Goal: Book appointment/travel/reservation

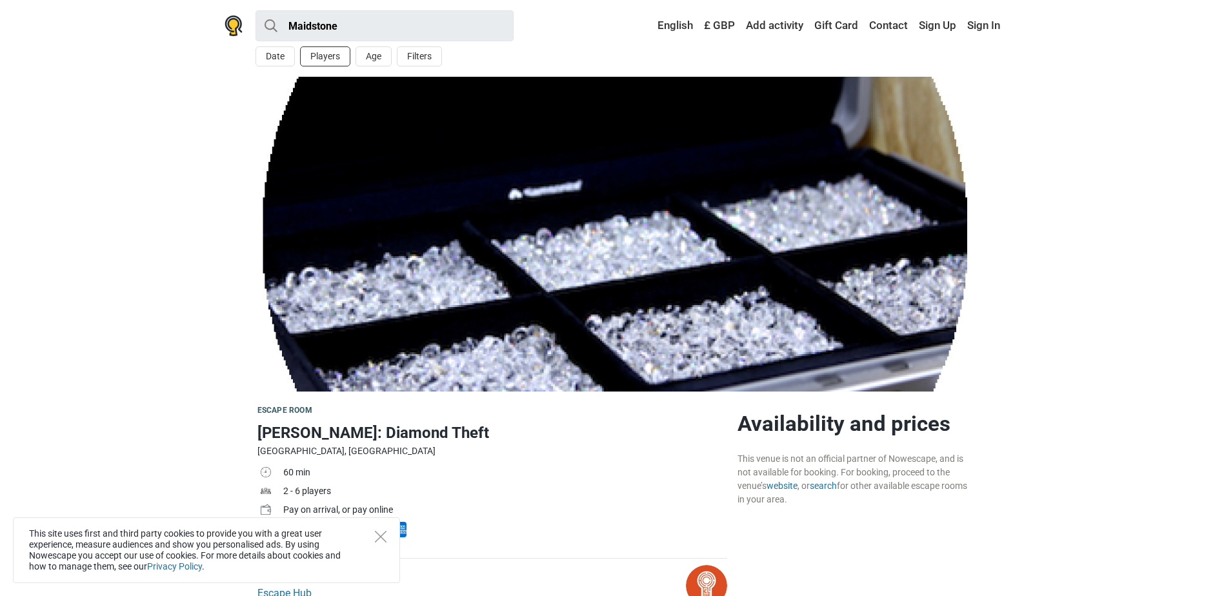
click at [334, 58] on button "Players" at bounding box center [325, 56] width 50 height 20
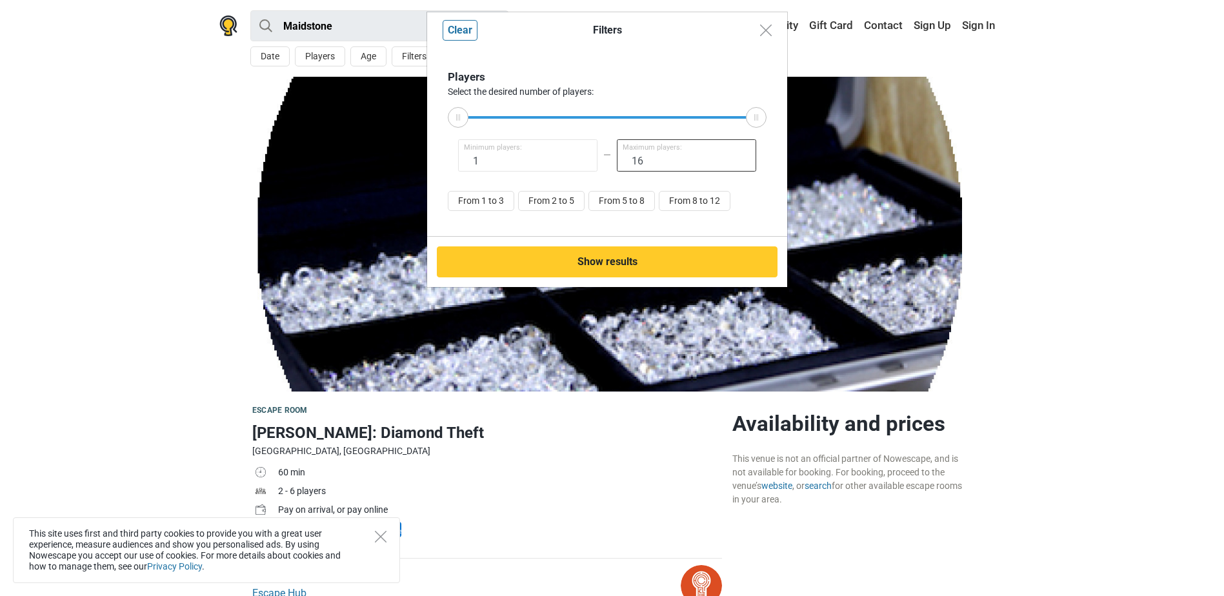
click at [652, 155] on input "16" at bounding box center [686, 155] width 139 height 32
click at [635, 201] on button "From 5 to 8" at bounding box center [621, 201] width 66 height 20
type input "5"
type input "8"
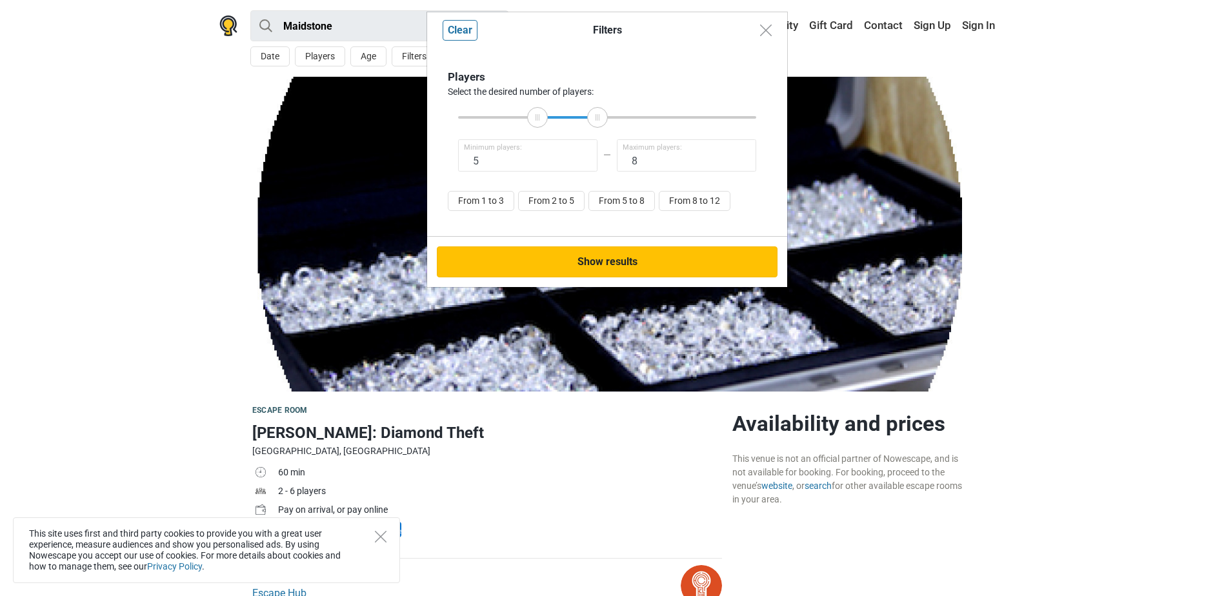
click at [627, 263] on button "Show results" at bounding box center [607, 261] width 341 height 31
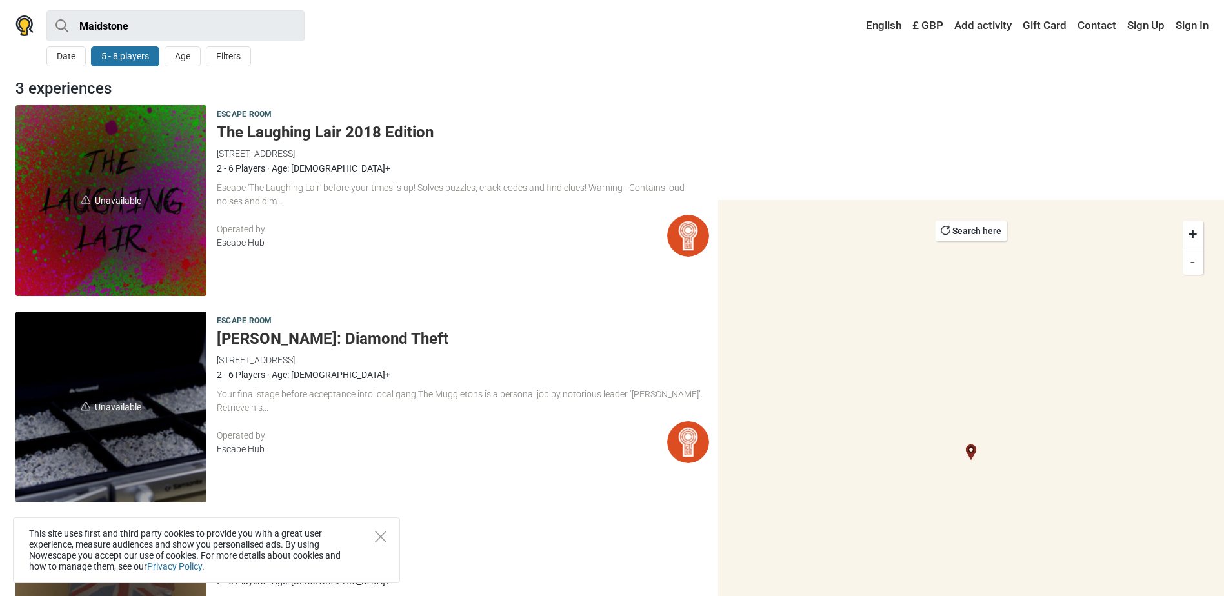
scroll to position [7, 0]
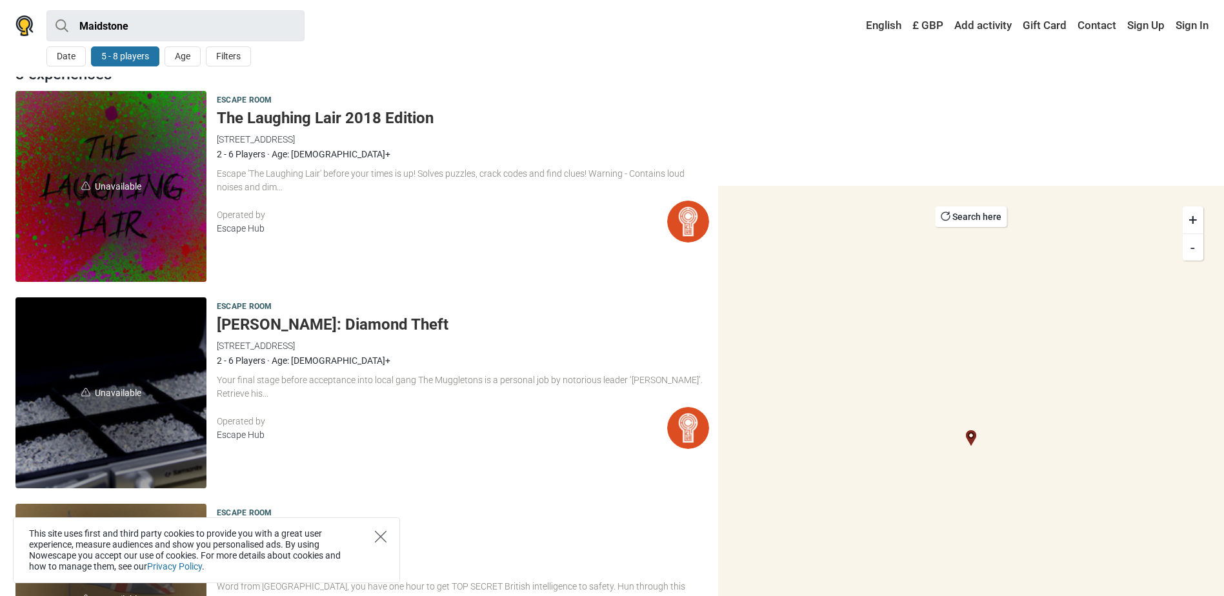
click at [380, 537] on icon "Close" at bounding box center [381, 537] width 12 height 12
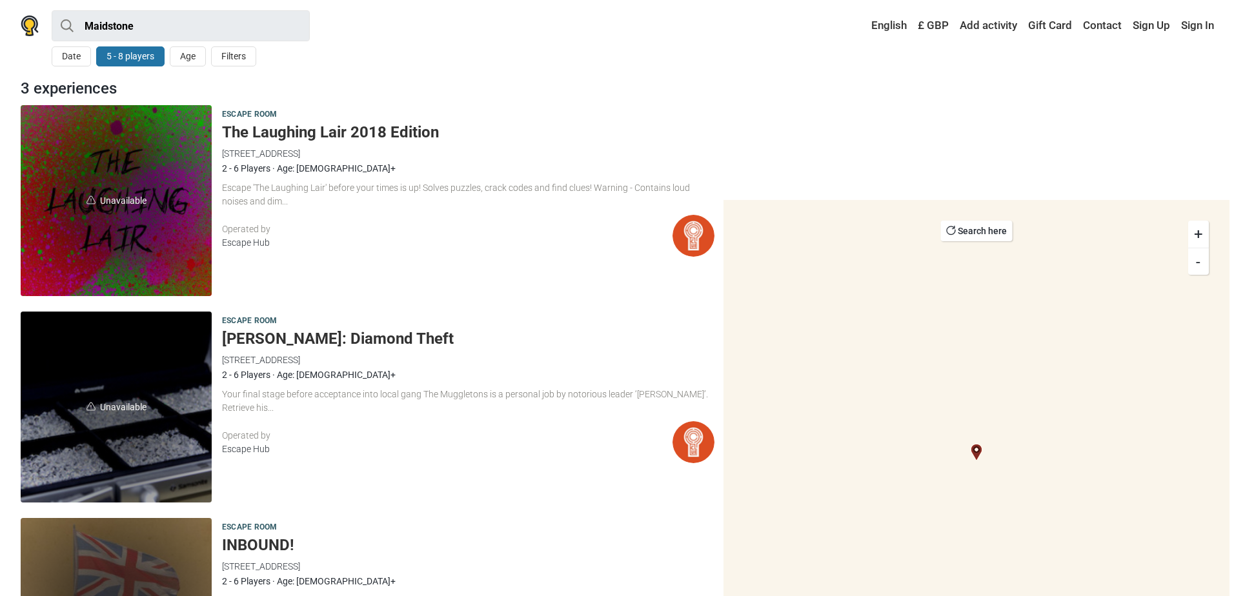
scroll to position [0, 0]
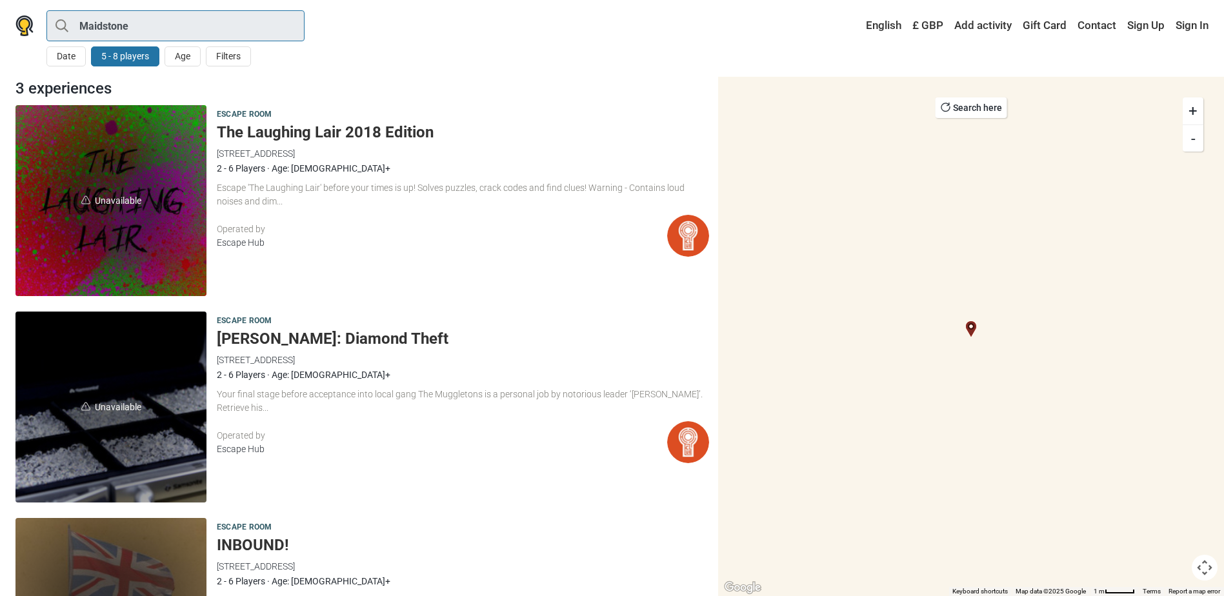
click at [155, 19] on input "Maidstone" at bounding box center [175, 25] width 258 height 31
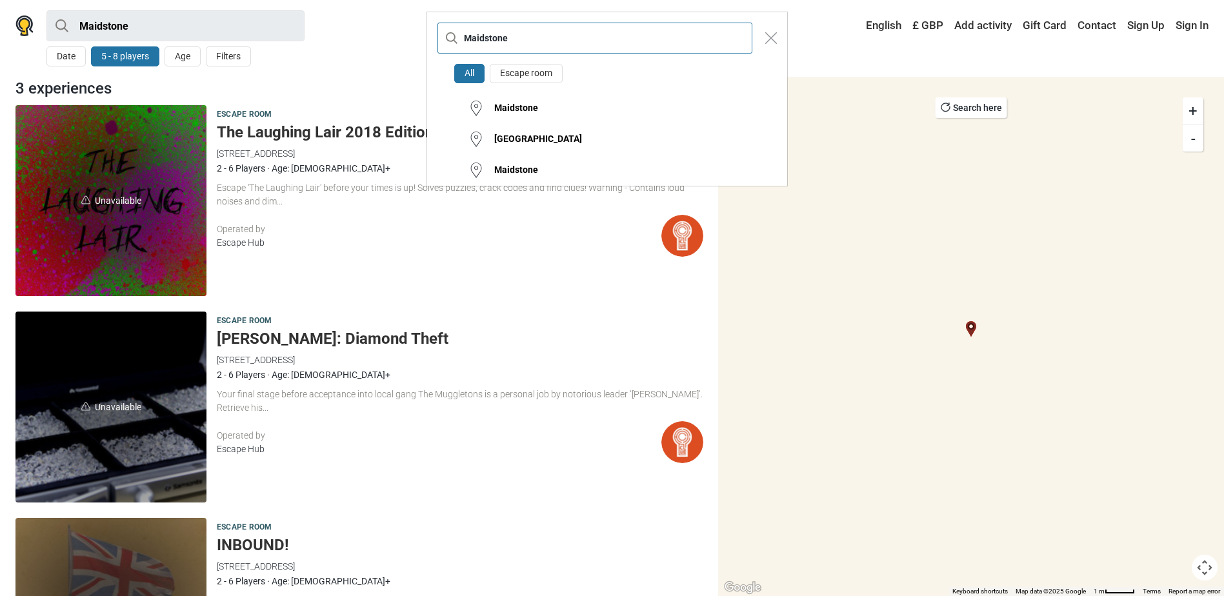
click at [644, 38] on input "Maidstone" at bounding box center [594, 38] width 315 height 31
type input "M"
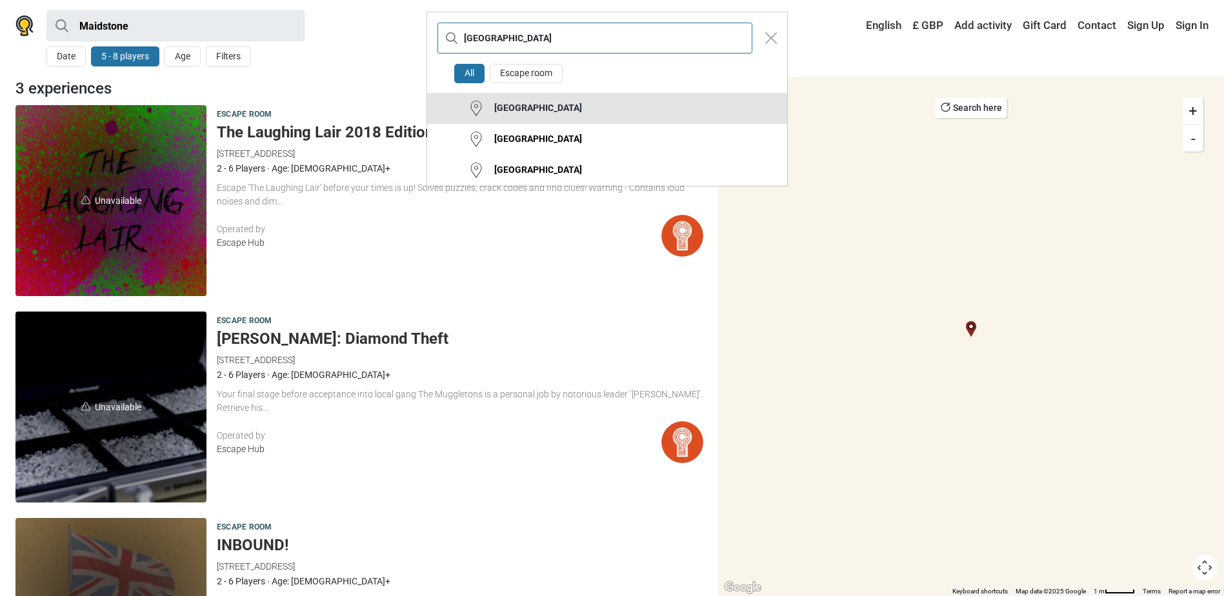
type input "chatham"
click at [512, 103] on div "[GEOGRAPHIC_DATA]" at bounding box center [533, 108] width 98 height 13
type input "[GEOGRAPHIC_DATA]"
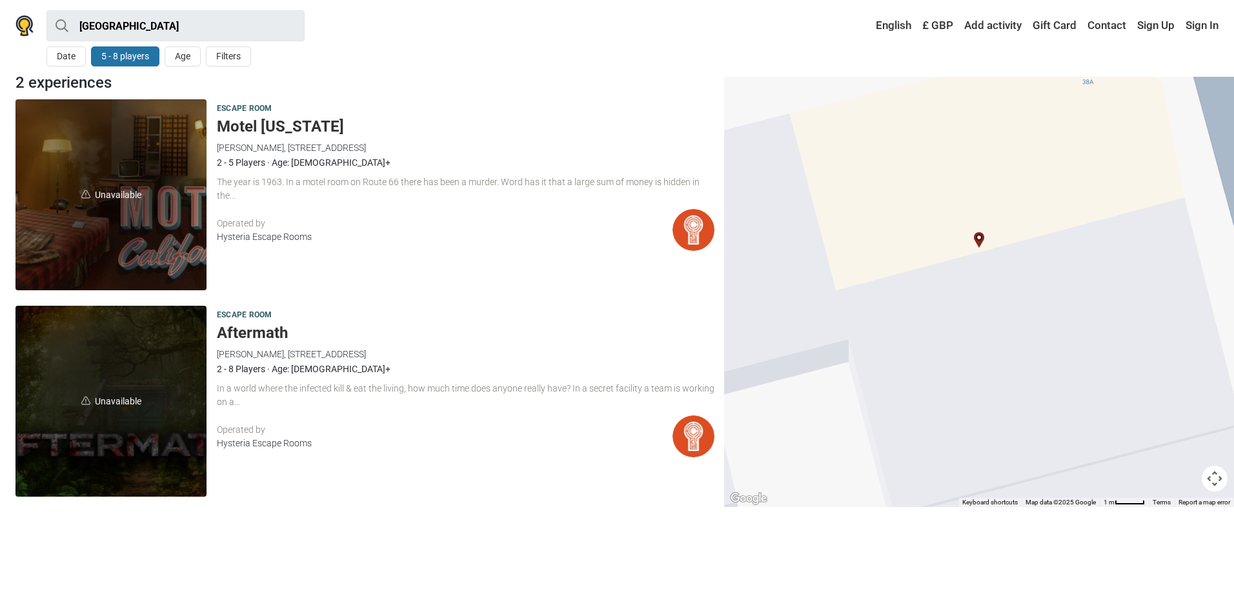
scroll to position [7, 0]
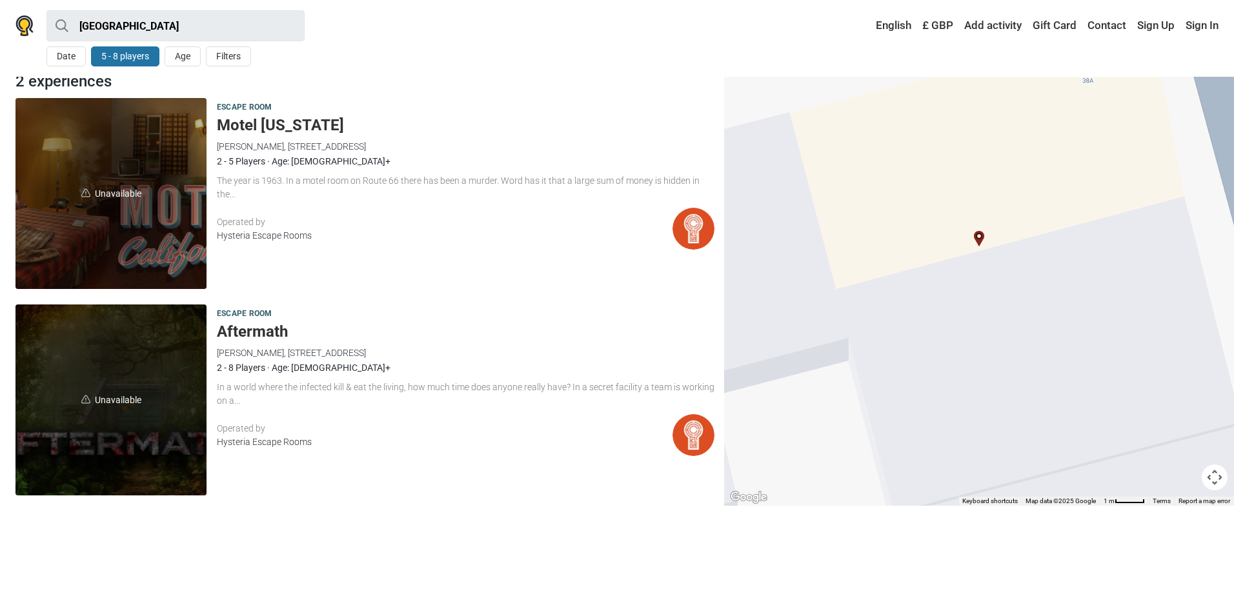
click at [265, 363] on div "2 - 8 Players · Age: 16+" at bounding box center [465, 368] width 497 height 14
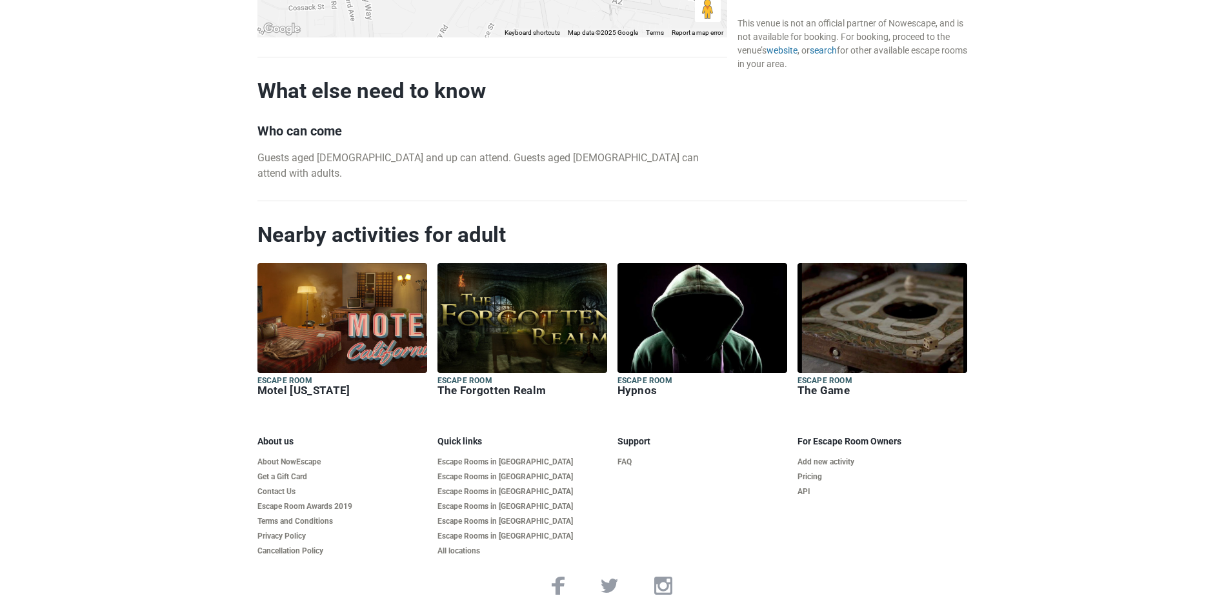
scroll to position [1226, 0]
click at [904, 332] on img at bounding box center [882, 318] width 170 height 110
